Goal: Transaction & Acquisition: Purchase product/service

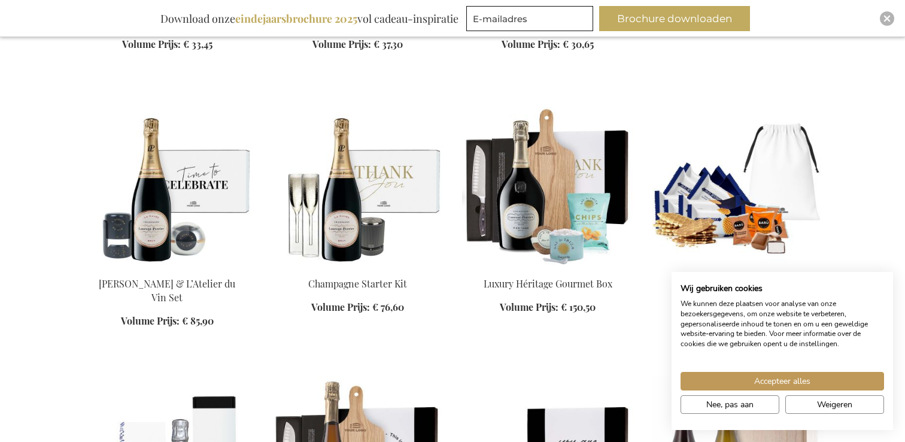
scroll to position [1176, 0]
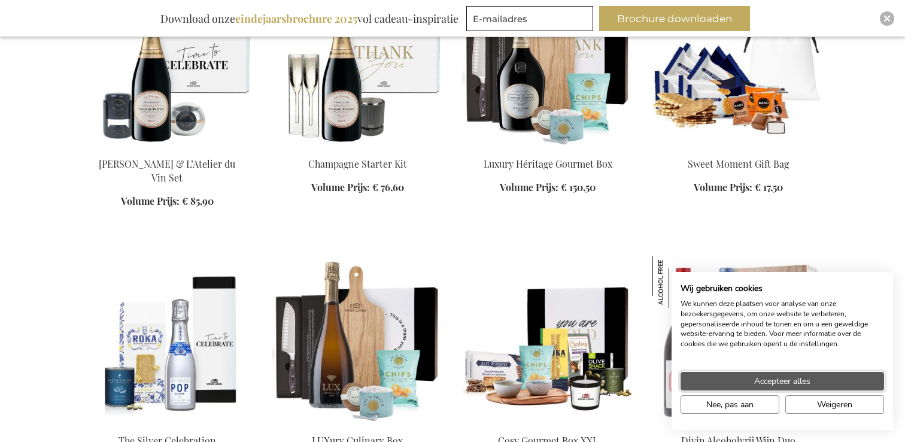
click at [789, 376] on span "Accepteer alles" at bounding box center [782, 381] width 56 height 13
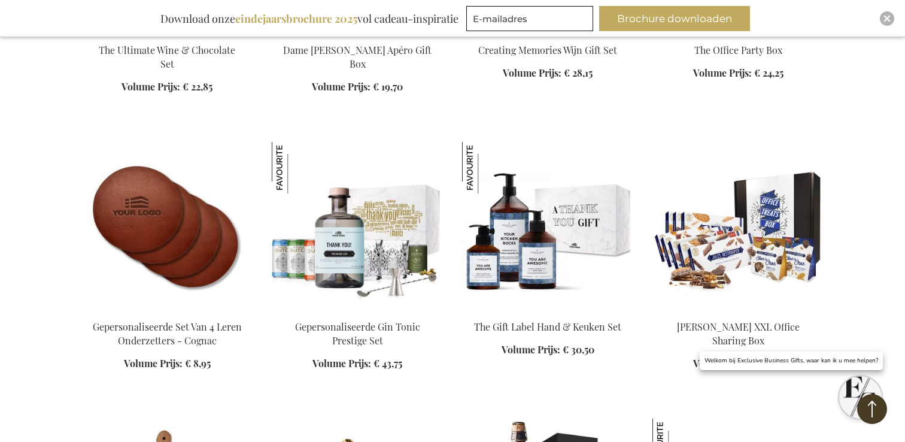
scroll to position [1833, 0]
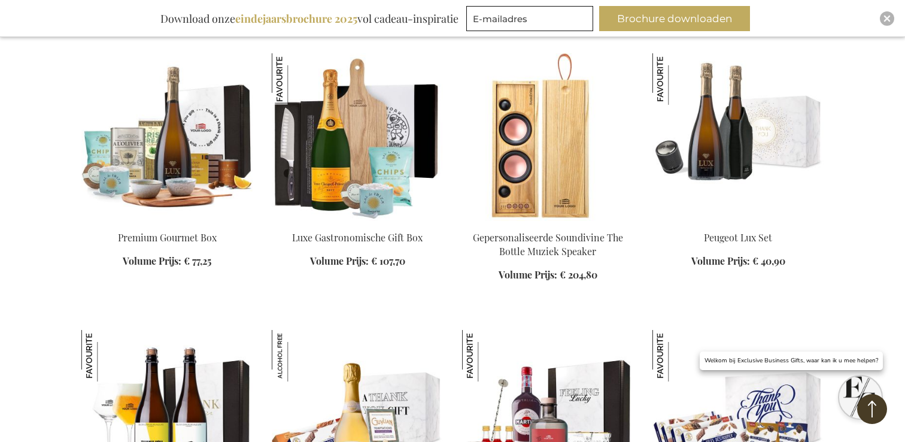
scroll to position [2826, 0]
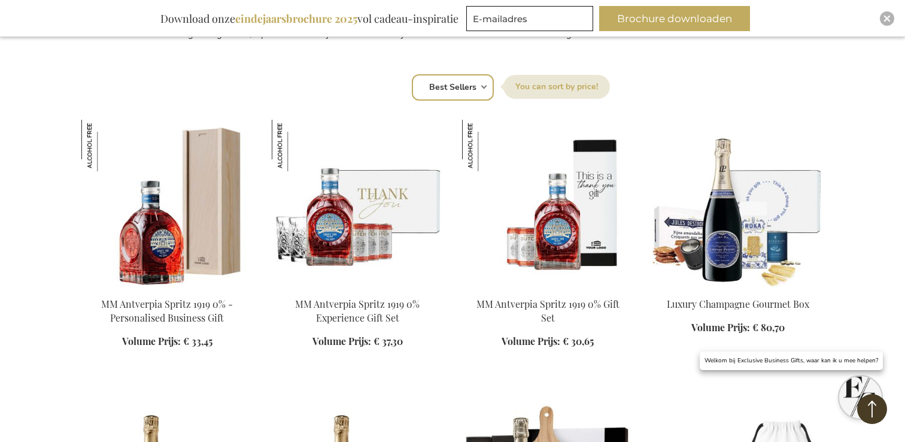
scroll to position [758, 0]
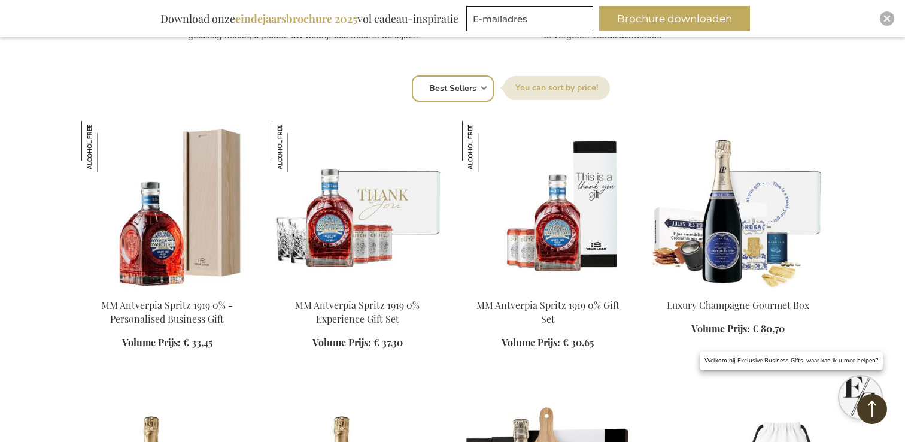
click at [482, 97] on select "Positie Best Sellers Meest bekeken Nieuw Biggest Saving Price: low to high Pric…" at bounding box center [453, 88] width 82 height 26
select select "price_asc"
click at [412, 75] on select "Positie Best Sellers Meest bekeken Nieuw Biggest Saving Price: low to high Pric…" at bounding box center [453, 88] width 82 height 26
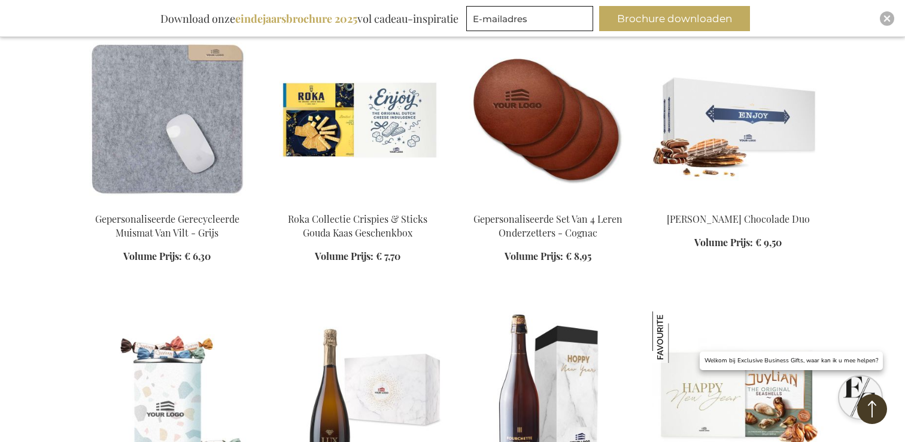
scroll to position [843, 0]
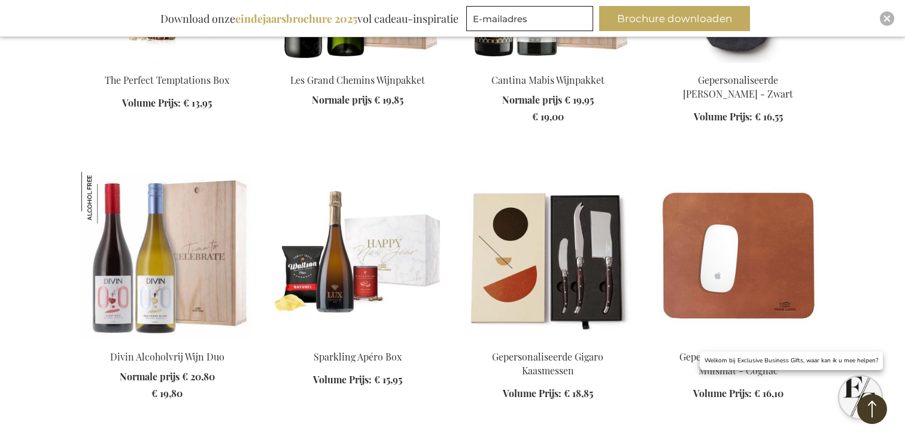
scroll to position [2270, 0]
